Goal: Check status: Verify the current state of an ongoing process or item

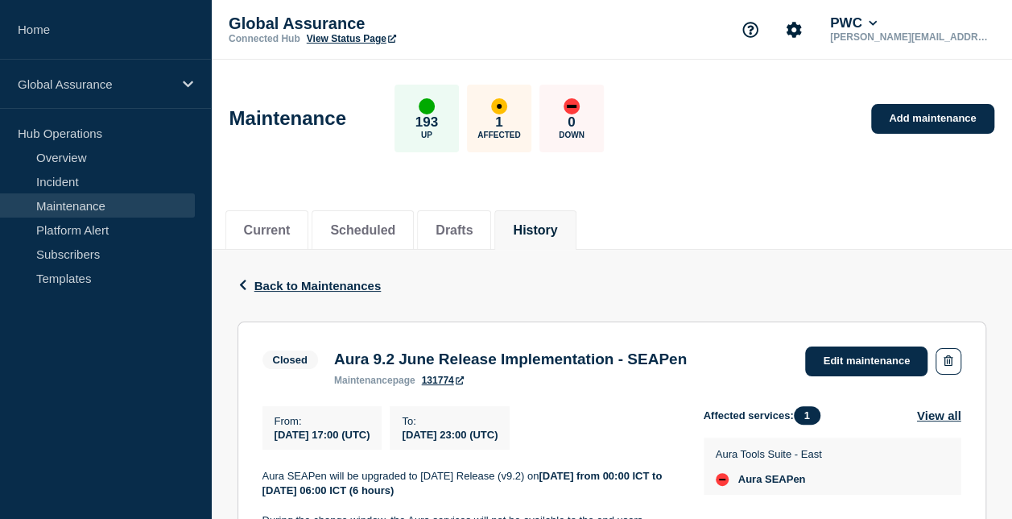
click at [557, 223] on button "History" at bounding box center [535, 230] width 44 height 14
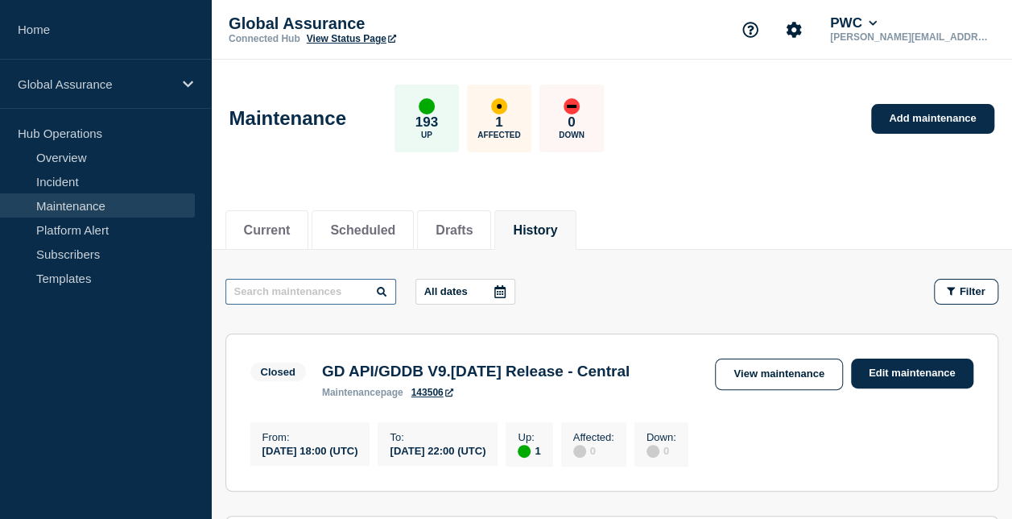
click at [298, 295] on input "text" at bounding box center [310, 292] width 171 height 26
type input "[GEOGRAPHIC_DATA]"
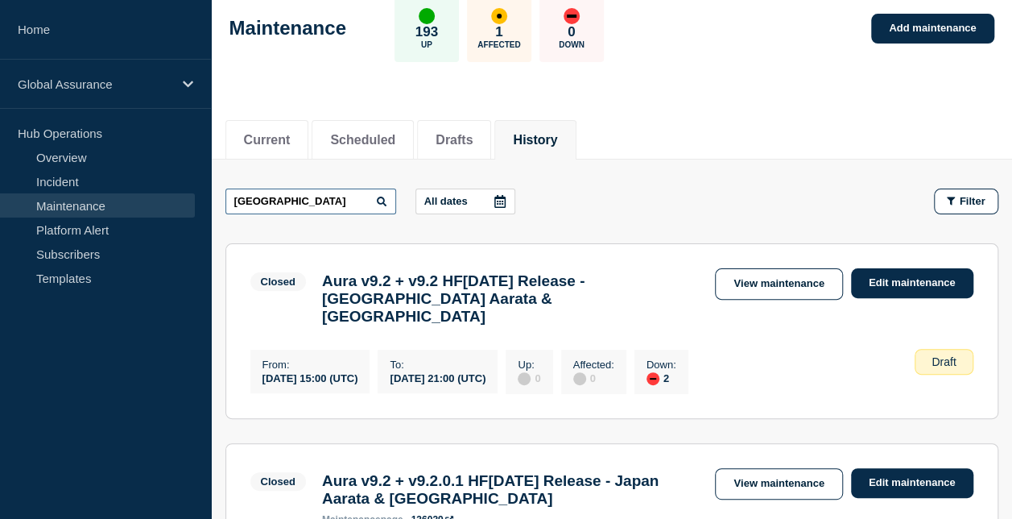
scroll to position [161, 0]
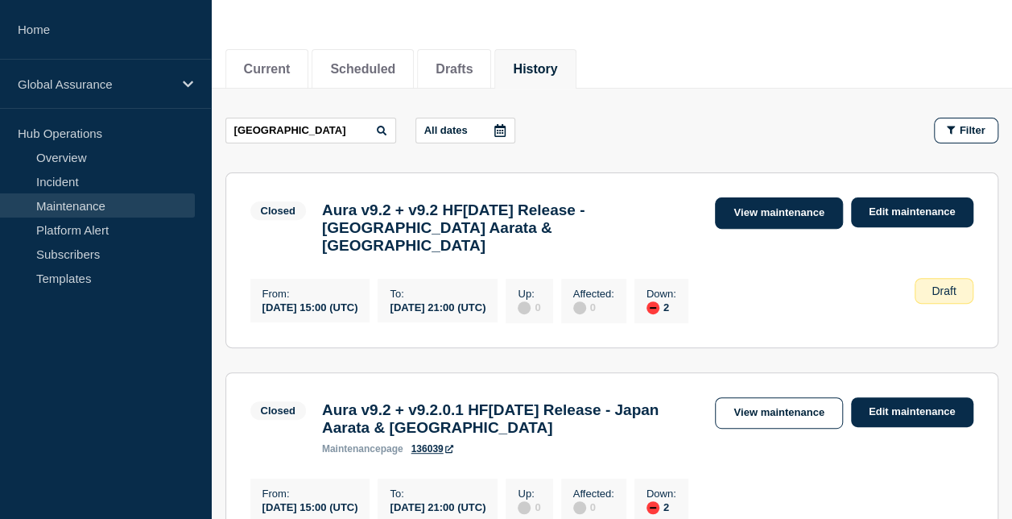
click at [771, 216] on link "View maintenance" at bounding box center [778, 212] width 127 height 31
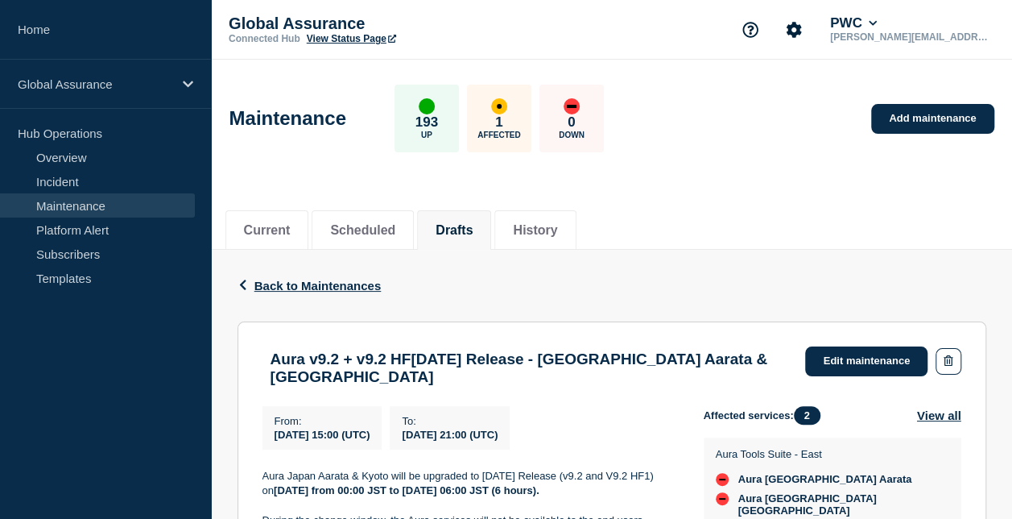
click at [606, 252] on div "Back Back to Maintenances" at bounding box center [612, 286] width 749 height 72
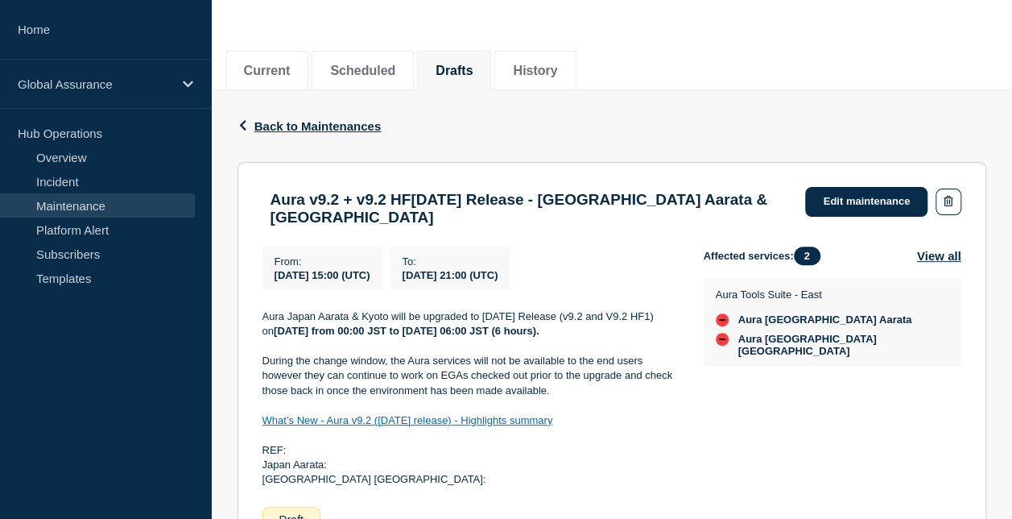
scroll to position [161, 0]
